Goal: Information Seeking & Learning: Learn about a topic

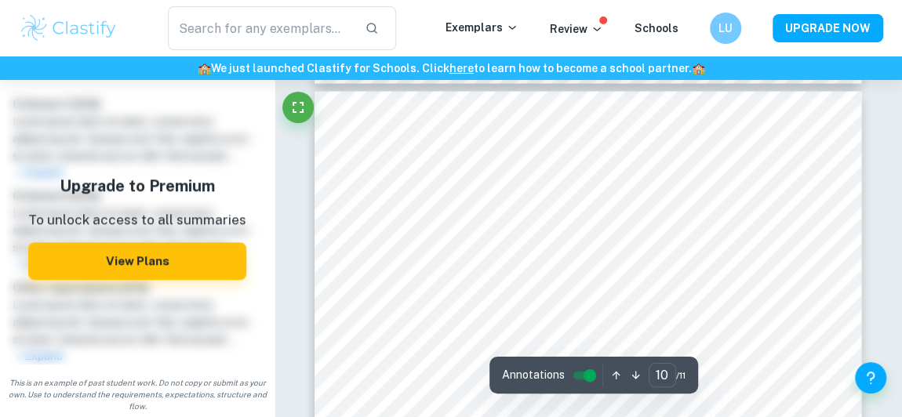
scroll to position [7301, 0]
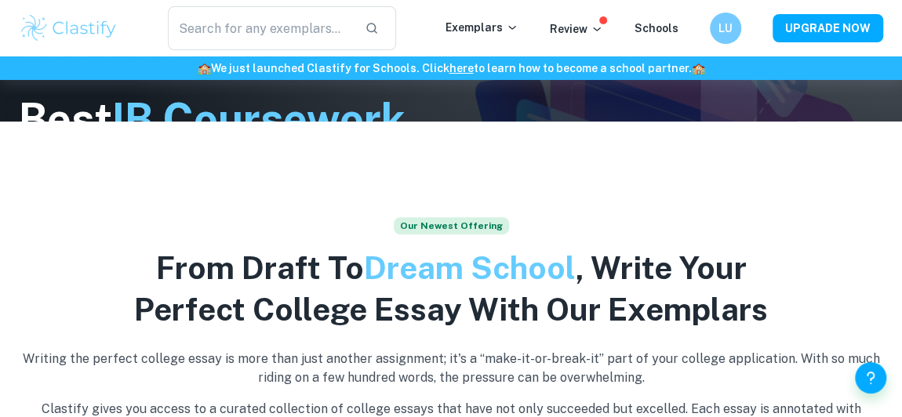
scroll to position [342, 0]
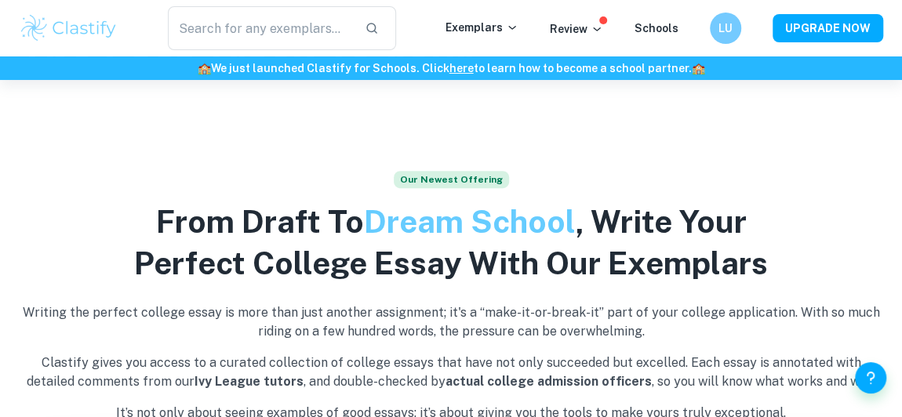
click at [286, 20] on input "text" at bounding box center [260, 28] width 185 height 44
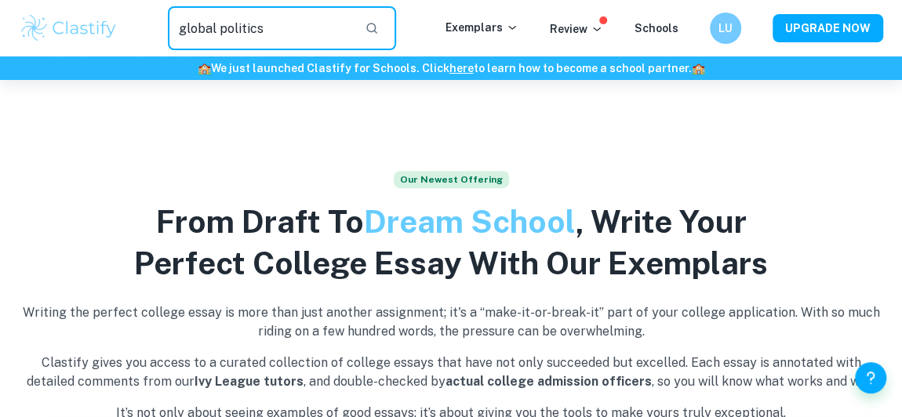
type input "global politics"
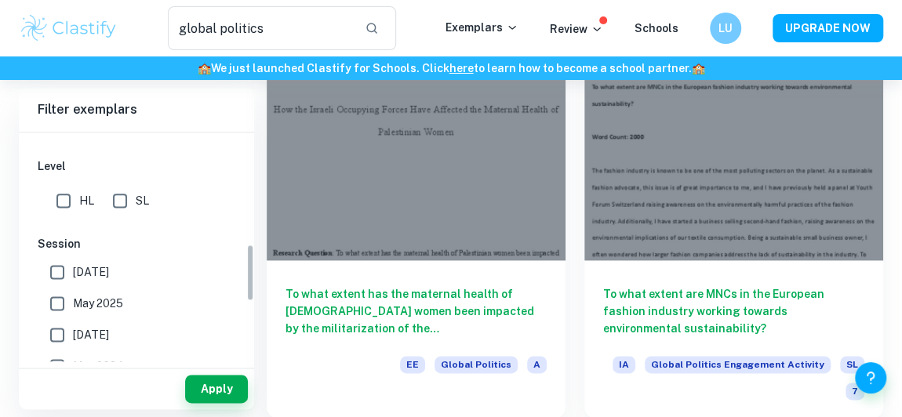
scroll to position [450, 0]
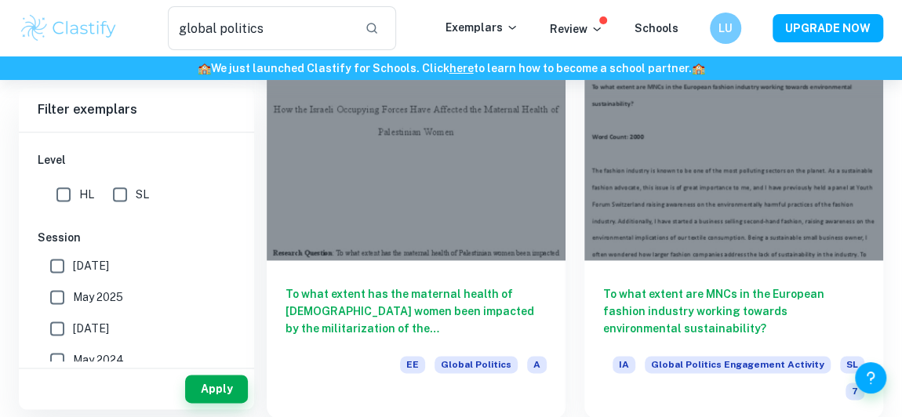
click at [86, 293] on span "May 2025" at bounding box center [98, 297] width 50 height 17
click at [73, 293] on input "May 2025" at bounding box center [57, 297] width 31 height 31
click at [77, 289] on span "May 2025" at bounding box center [98, 297] width 50 height 17
click at [73, 289] on input "May 2025" at bounding box center [57, 297] width 31 height 31
checkbox input "false"
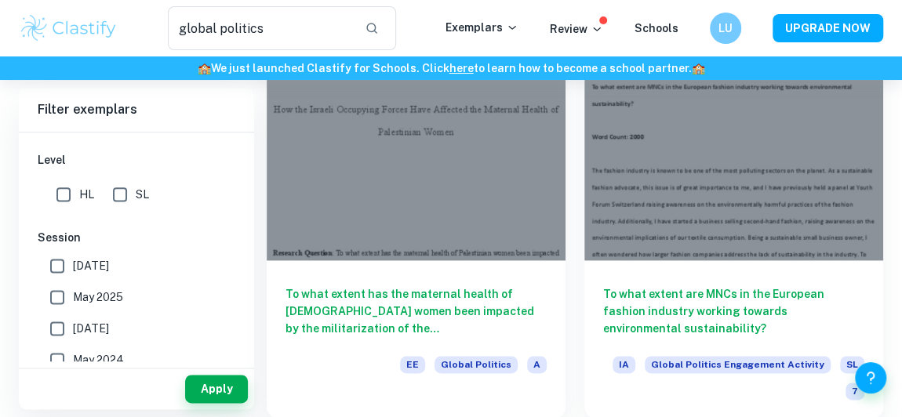
click at [77, 271] on span "[DATE]" at bounding box center [91, 265] width 36 height 17
click at [73, 271] on input "[DATE]" at bounding box center [57, 265] width 31 height 31
checkbox input "true"
click at [208, 381] on button "Apply" at bounding box center [216, 389] width 63 height 28
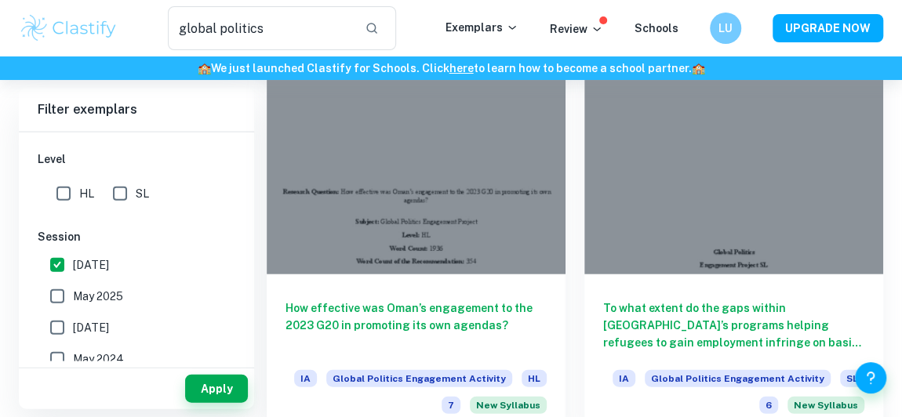
scroll to position [1741, 0]
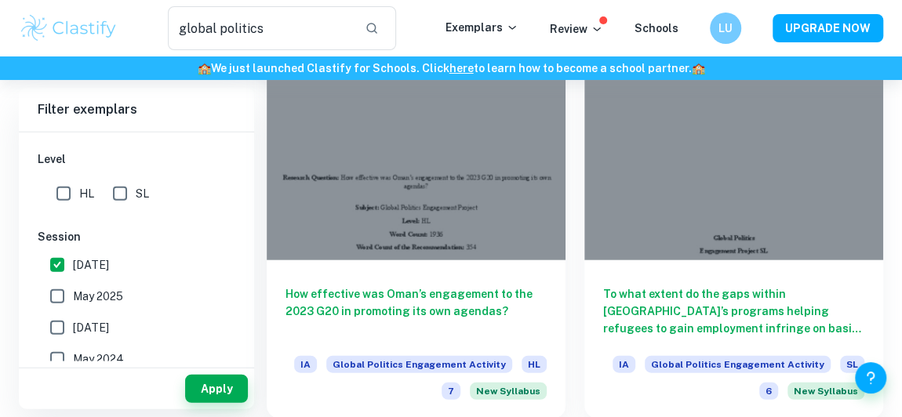
click at [746, 193] on div at bounding box center [734, 148] width 299 height 224
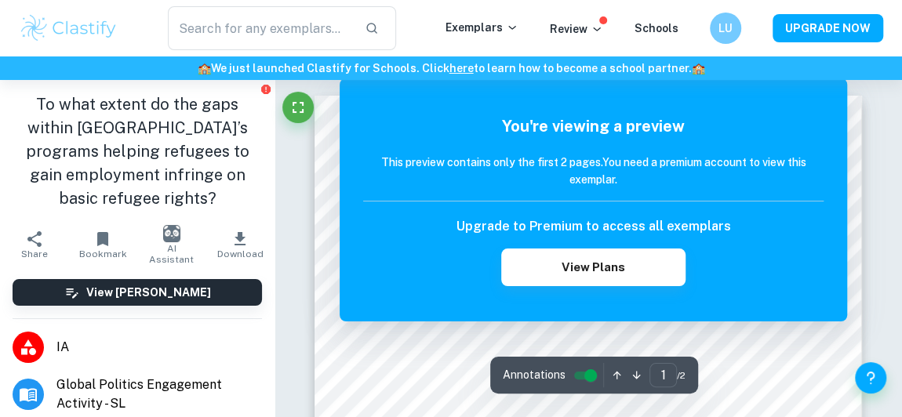
type input "global politics"
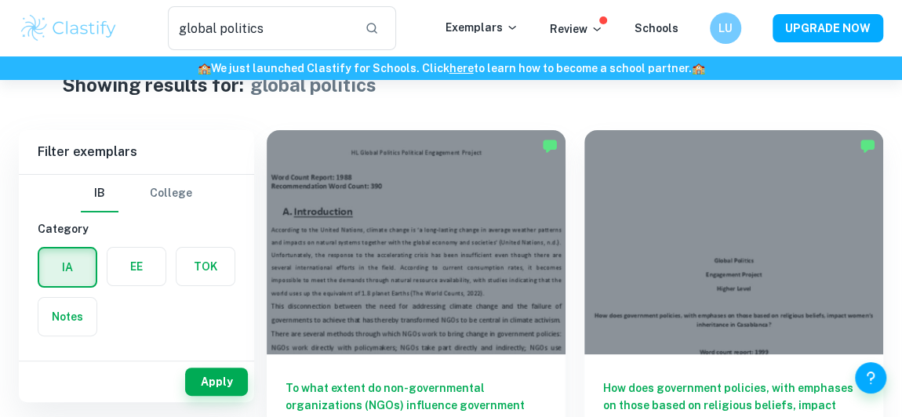
scroll to position [39, 0]
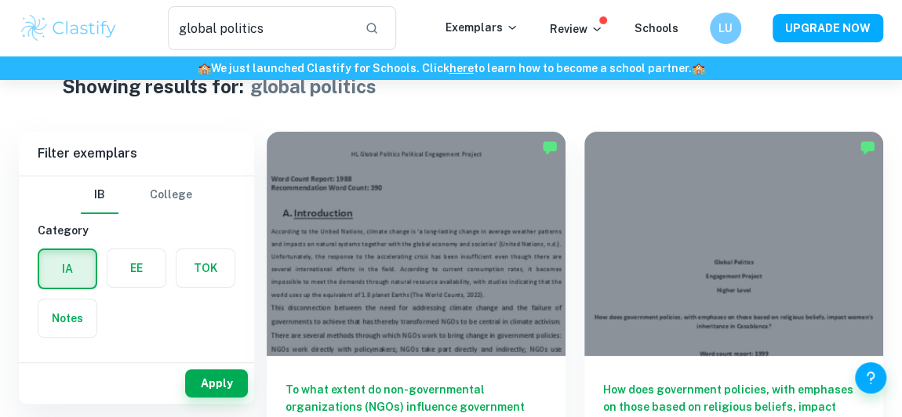
click at [442, 184] on div at bounding box center [416, 244] width 299 height 224
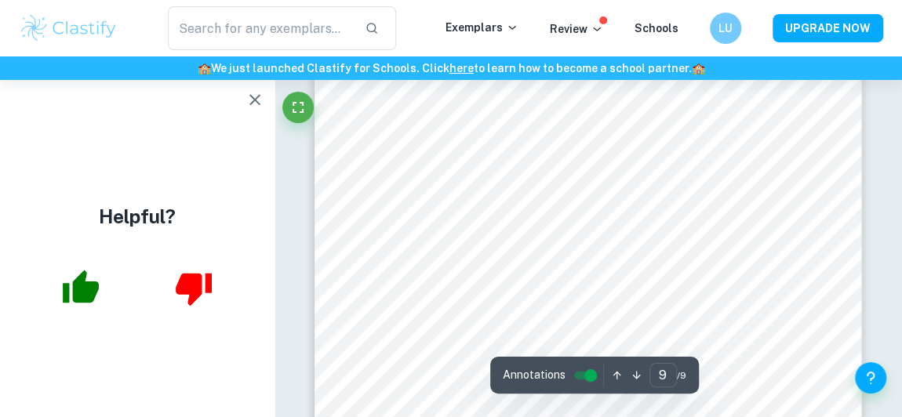
scroll to position [6837, 0]
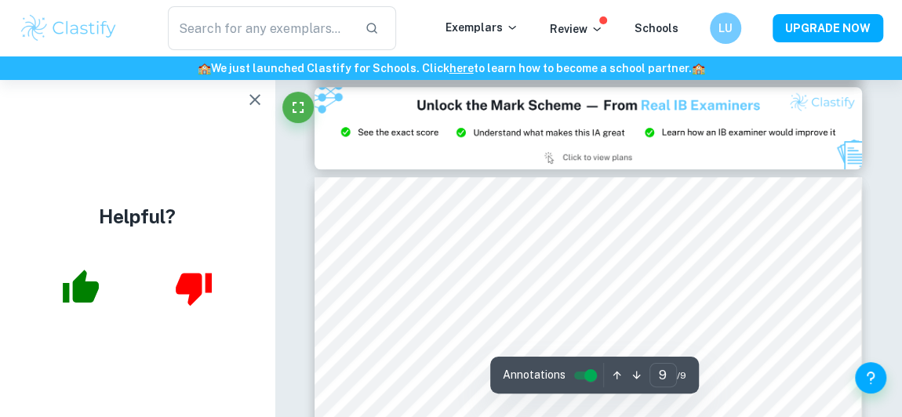
type input "8"
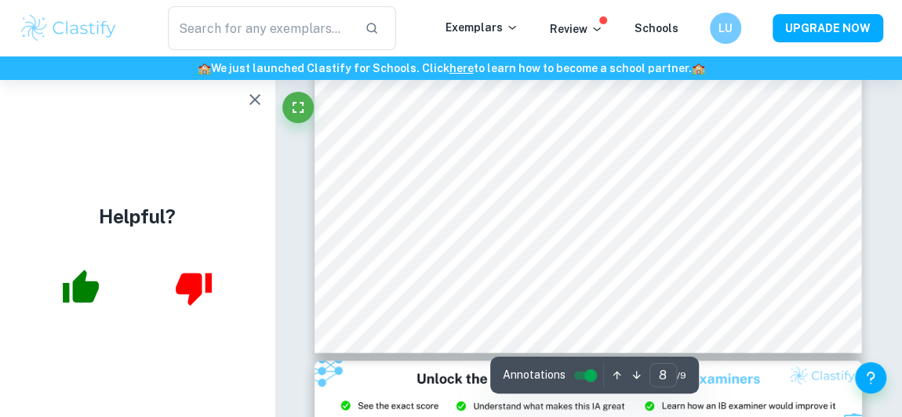
scroll to position [6157, 0]
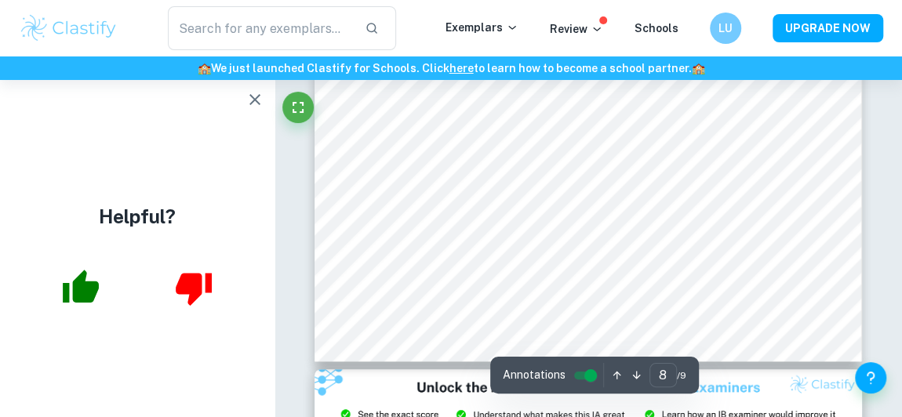
click at [247, 100] on icon "button" at bounding box center [255, 99] width 19 height 19
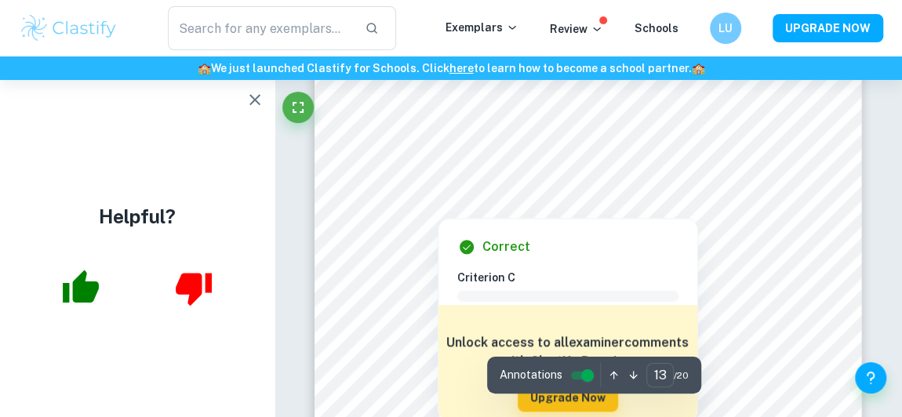
scroll to position [9723, 0]
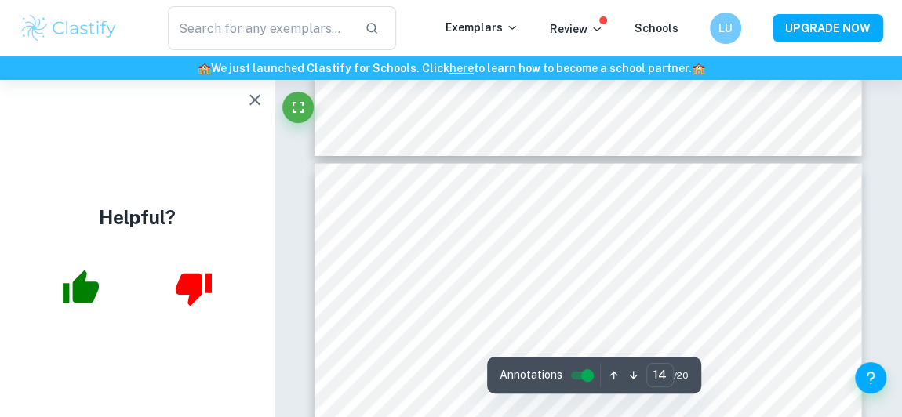
type input "13"
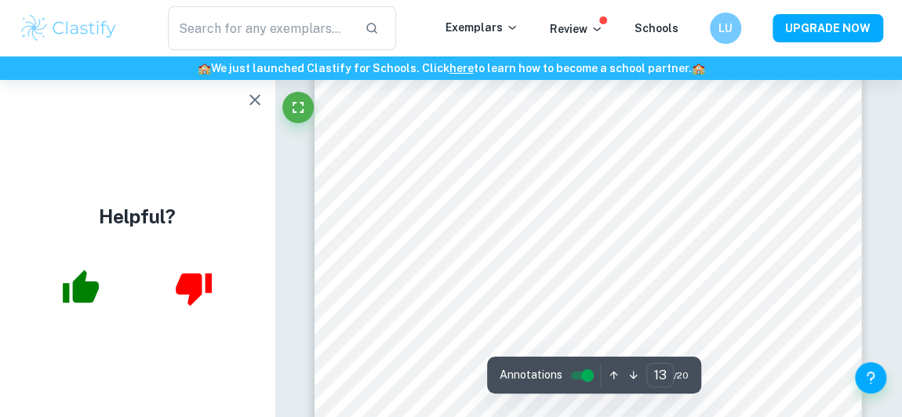
scroll to position [9972, 0]
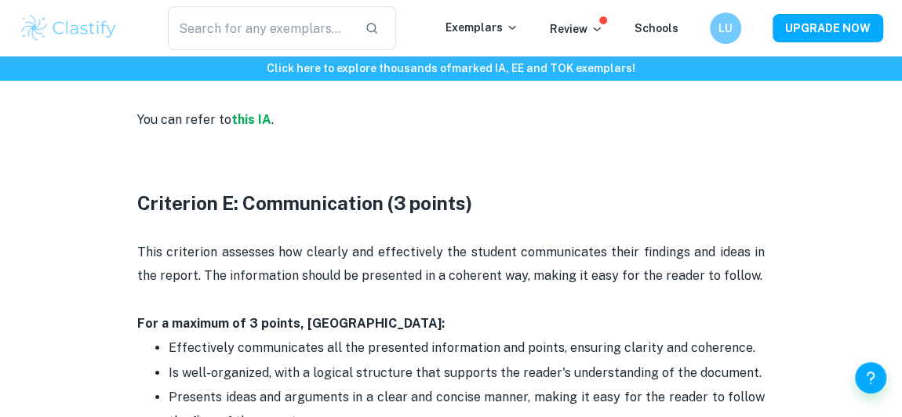
scroll to position [2650, 0]
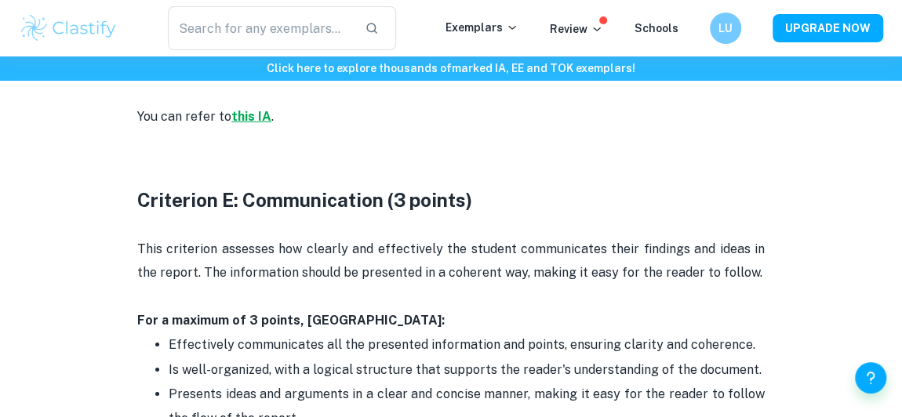
click at [241, 116] on strong "this IA" at bounding box center [251, 116] width 40 height 15
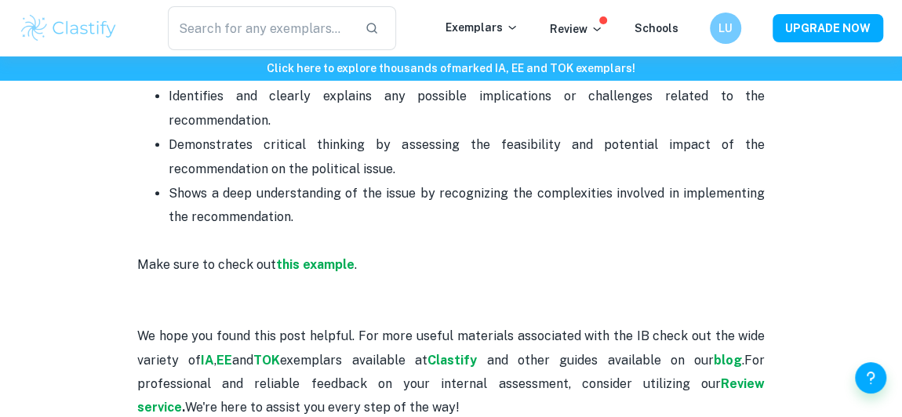
scroll to position [3314, 0]
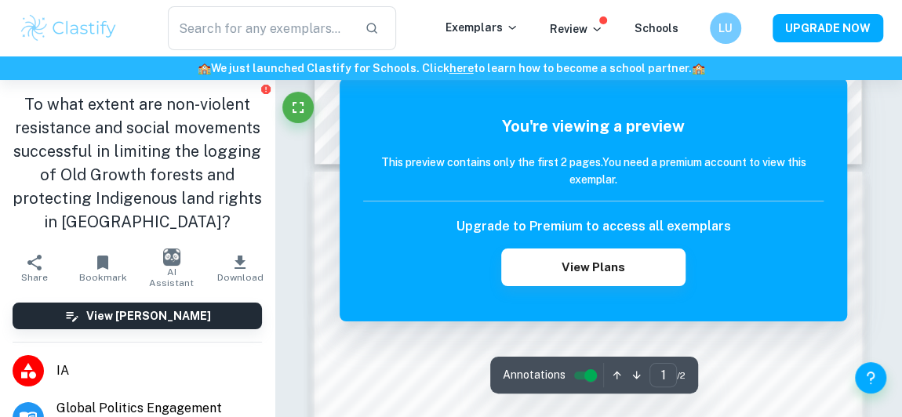
scroll to position [642, 0]
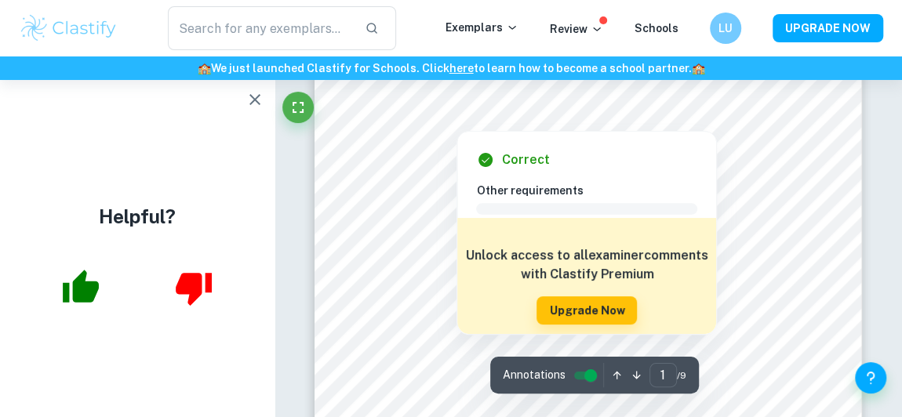
scroll to position [58, 0]
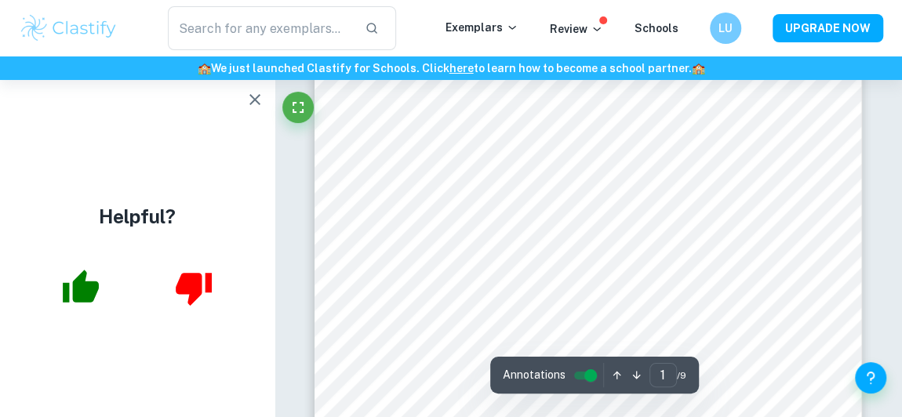
click at [246, 104] on icon "button" at bounding box center [255, 99] width 19 height 19
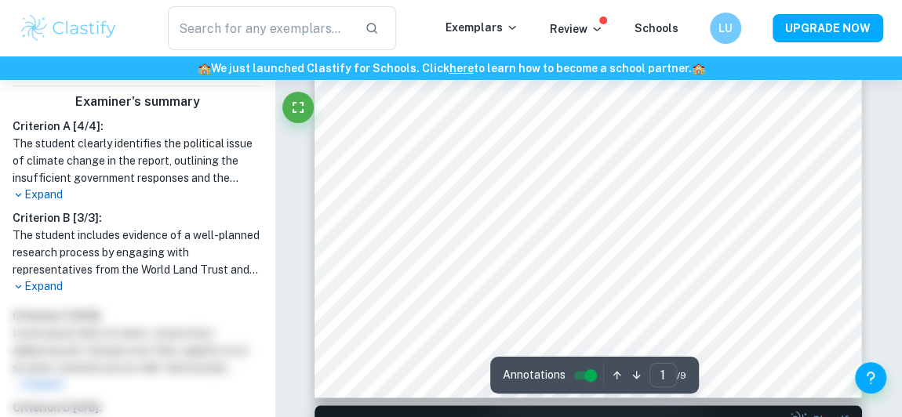
scroll to position [662, 0]
